Goal: Transaction & Acquisition: Purchase product/service

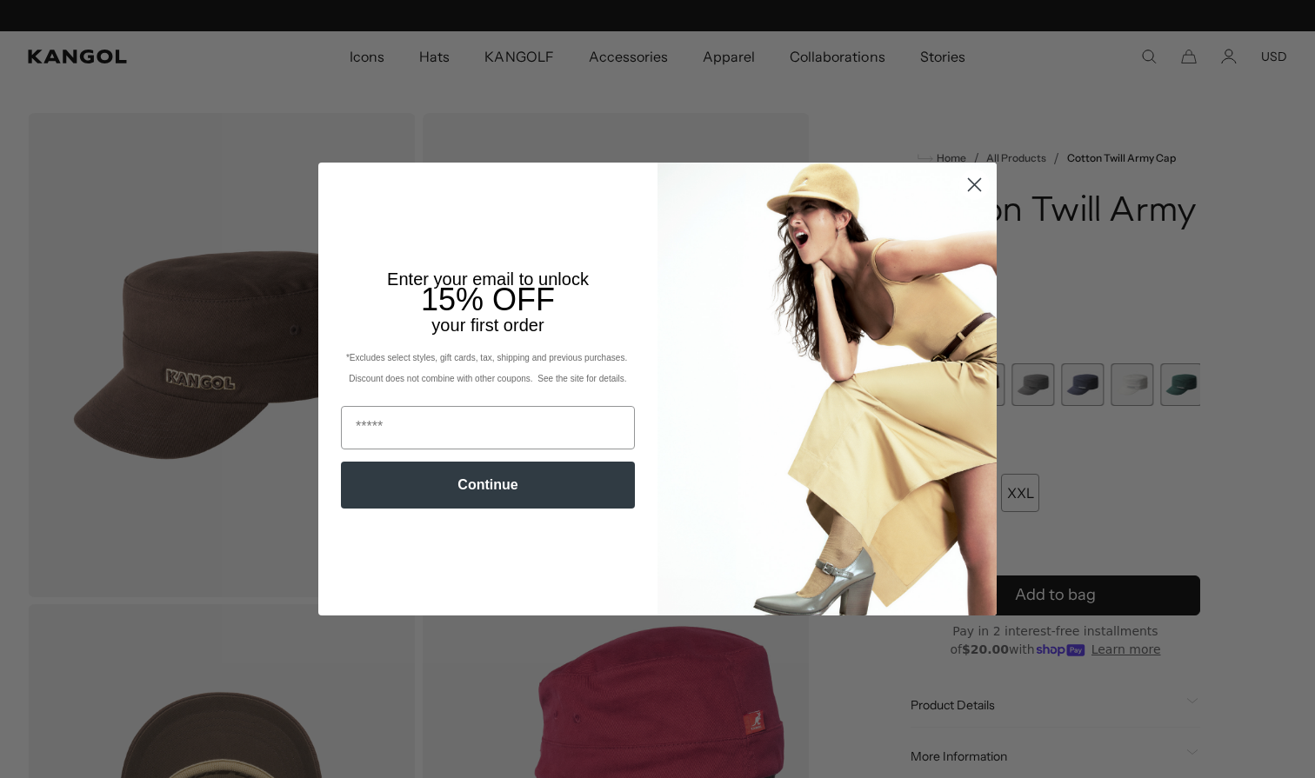
scroll to position [0, 358]
